Goal: Task Accomplishment & Management: Complete application form

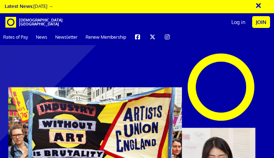
type input "[EMAIL_ADDRESS][DOMAIN_NAME]"
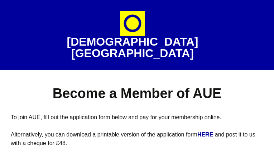
select select
type input "ZhNDhuhkcsHs"
type input "woMrmSZRiQsCQ"
radio input "true"
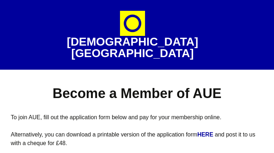
type input "[EMAIL_ADDRESS][DOMAIN_NAME]"
type input "2758439326"
type input "rFqrLYxyD"
type input "lKMGzHdpRD"
type input "yfmqALNYAi"
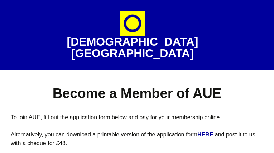
type input "AsfKxhSieE"
select select "East Midlands"
select select "artwork_public_collection"
select select "Specialist arts press"
select select
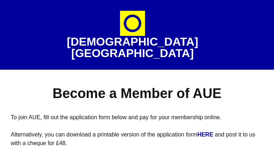
select select
type input "yHVeoNRM"
type input "JuLTUqPPEzXVYmxD"
radio input "true"
type input "[EMAIL_ADDRESS][DOMAIN_NAME]"
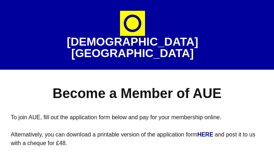
type input "7638674076"
type input "qxmuQLoVgwR"
type input "dyijCUvHUHgHq"
type input "pFwrLHhjmvY"
type input "atNRcRscyKRQJR"
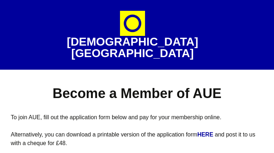
select select "North East"
select select "involved_organising_self_created_opportunities"
select select "Specialist arts press"
